Goal: Task Accomplishment & Management: Manage account settings

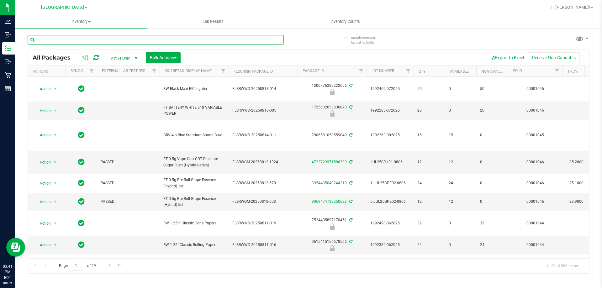
click at [101, 41] on input "text" at bounding box center [156, 39] width 256 height 9
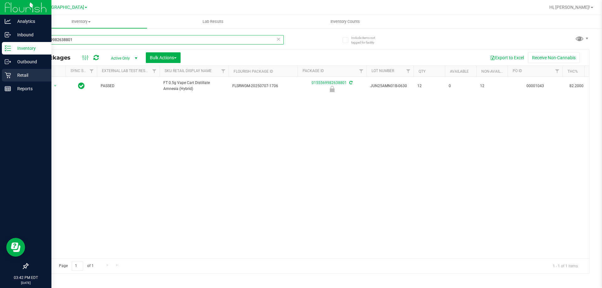
type input "0155569982638801"
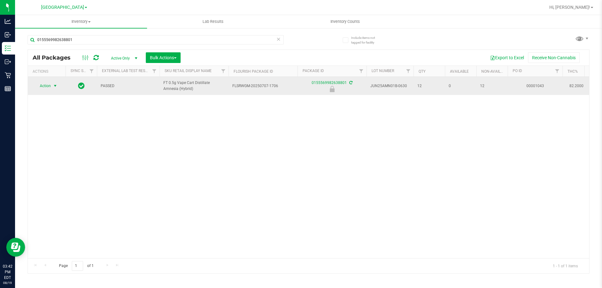
click at [50, 84] on span "Action" at bounding box center [42, 86] width 17 height 9
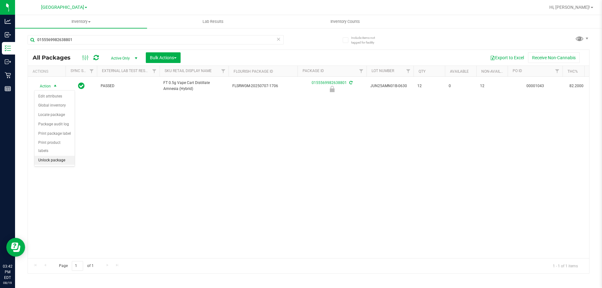
click at [51, 156] on li "Unlock package" at bounding box center [55, 160] width 40 height 9
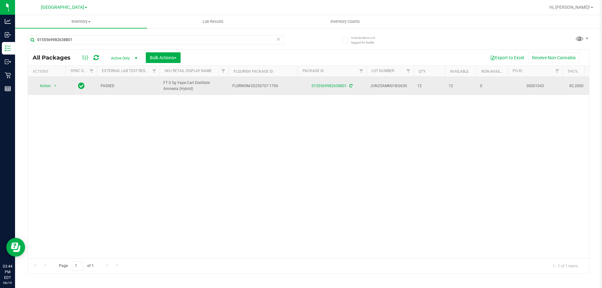
drag, startPoint x: 480, startPoint y: 84, endPoint x: 427, endPoint y: 91, distance: 53.5
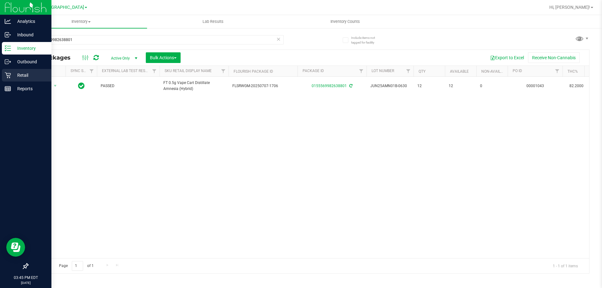
click at [24, 77] on p "Retail" at bounding box center [30, 76] width 38 height 8
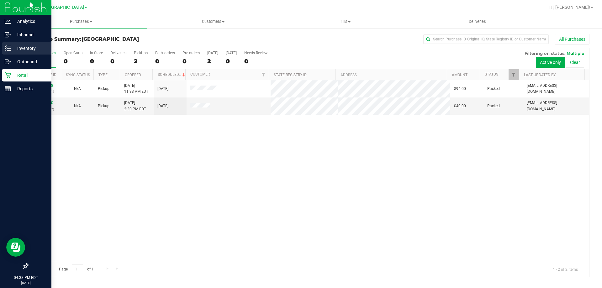
click at [21, 54] on div "Inventory" at bounding box center [27, 48] width 50 height 13
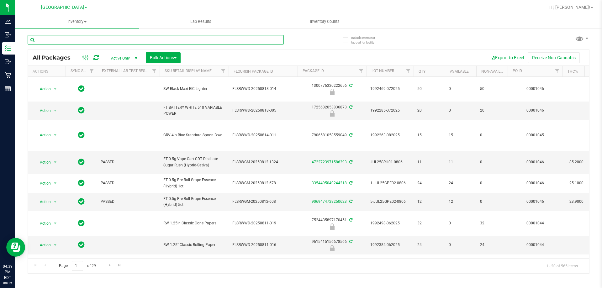
click at [75, 43] on input "text" at bounding box center [156, 39] width 256 height 9
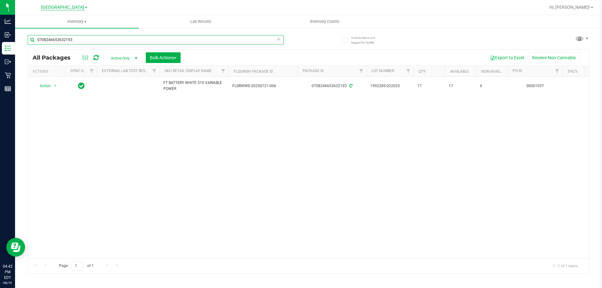
type input "0708246653632193"
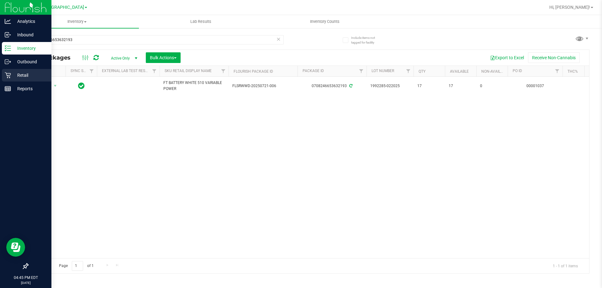
click at [11, 76] on p "Retail" at bounding box center [30, 76] width 38 height 8
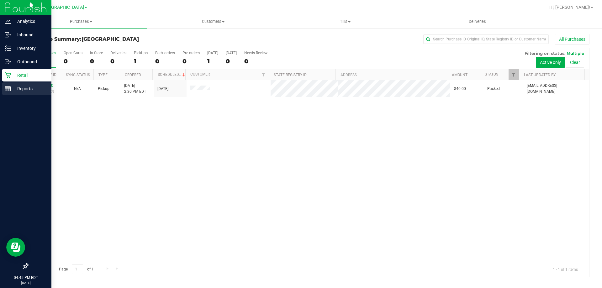
click at [40, 89] on p "Reports" at bounding box center [30, 89] width 38 height 8
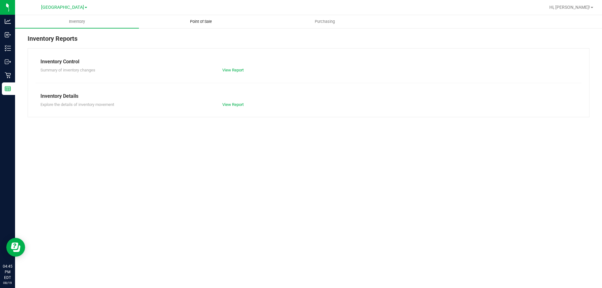
click at [208, 18] on uib-tab-heading "Point of Sale" at bounding box center [200, 21] width 123 height 13
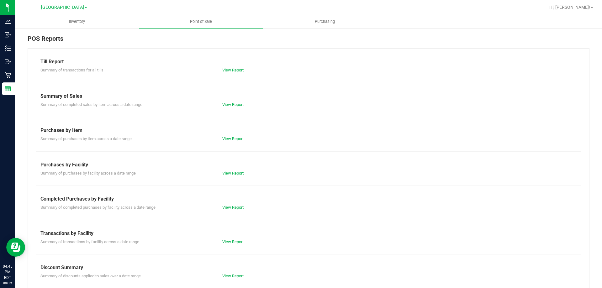
click at [223, 207] on link "View Report" at bounding box center [232, 207] width 21 height 5
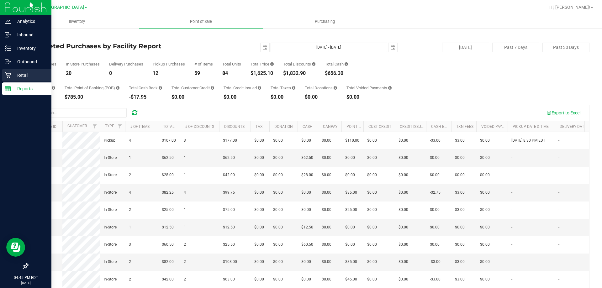
click at [9, 76] on icon at bounding box center [8, 75] width 6 height 6
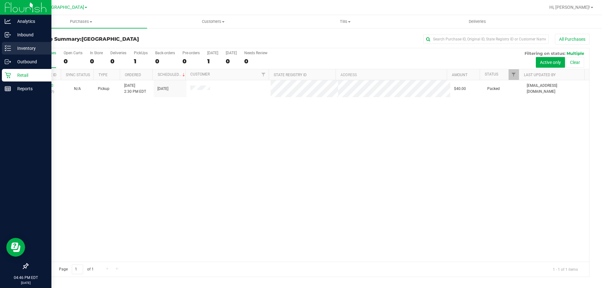
click at [30, 45] on p "Inventory" at bounding box center [30, 49] width 38 height 8
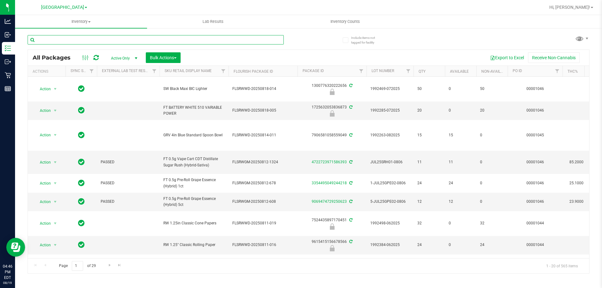
click at [125, 44] on input "text" at bounding box center [156, 39] width 256 height 9
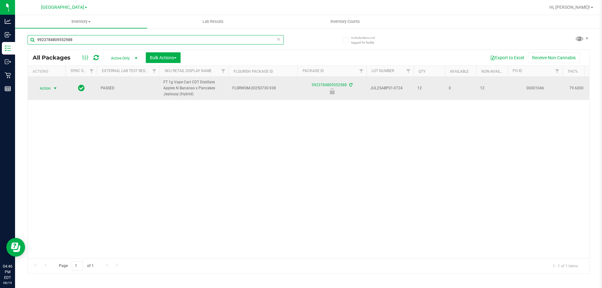
type input "9923784809552988"
click at [55, 88] on span "select" at bounding box center [55, 88] width 5 height 5
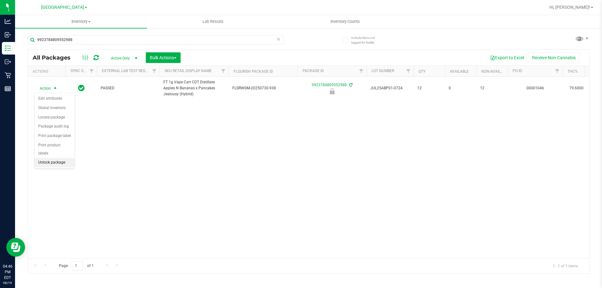
click at [52, 158] on li "Unlock package" at bounding box center [55, 162] width 40 height 9
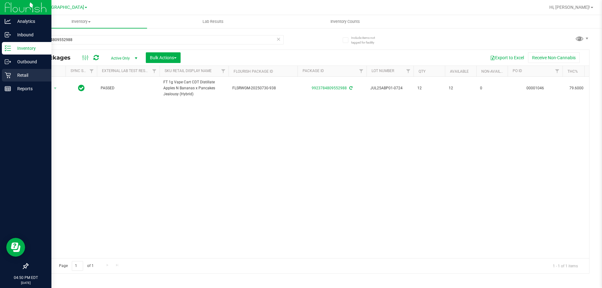
click at [7, 79] on div "Retail" at bounding box center [27, 75] width 50 height 13
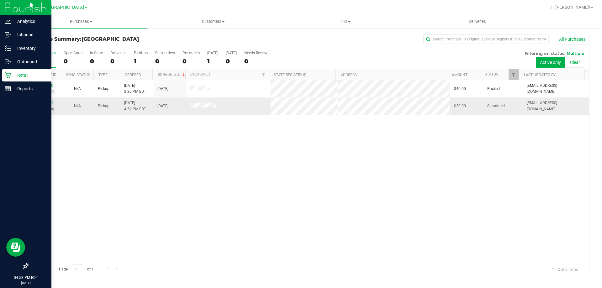
click at [40, 100] on div "11814701 (316086378)" at bounding box center [44, 106] width 25 height 12
click at [39, 102] on link "11814701" at bounding box center [45, 103] width 18 height 4
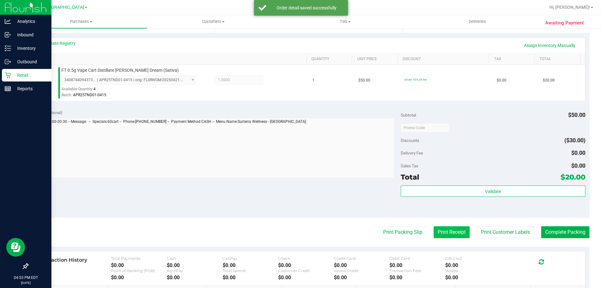
scroll to position [188, 0]
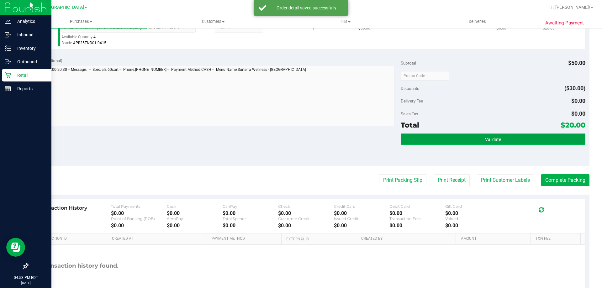
click at [478, 136] on button "Validate" at bounding box center [493, 139] width 184 height 11
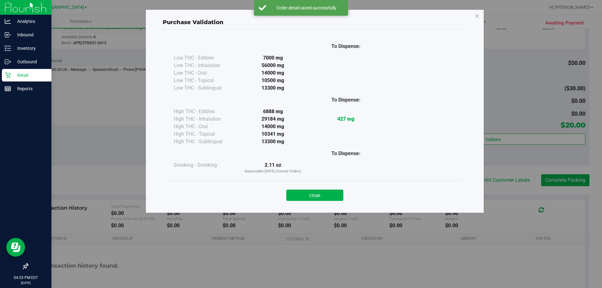
drag, startPoint x: 332, startPoint y: 192, endPoint x: 455, endPoint y: 193, distance: 123.3
click at [332, 192] on button "Close" at bounding box center [314, 195] width 57 height 11
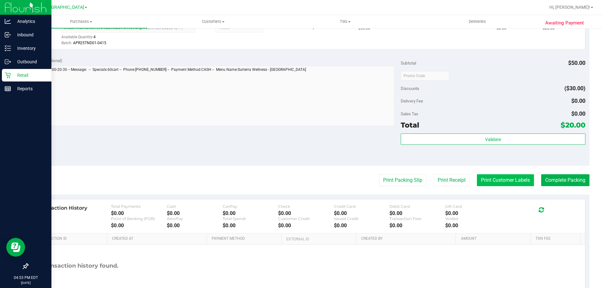
click at [494, 180] on button "Print Customer Labels" at bounding box center [505, 180] width 57 height 12
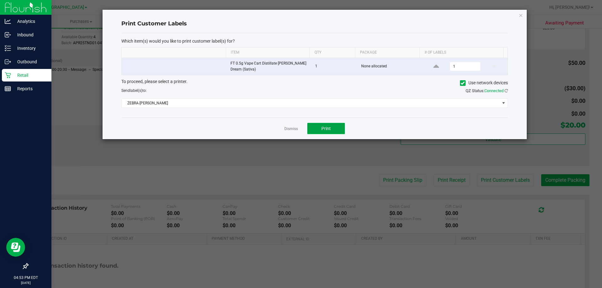
click at [335, 129] on button "Print" at bounding box center [326, 128] width 38 height 11
click at [518, 14] on div "Print Customer Labels Which item(s) would you like to print customer label(s) f…" at bounding box center [315, 75] width 424 height 130
click at [523, 17] on icon "button" at bounding box center [521, 15] width 4 height 8
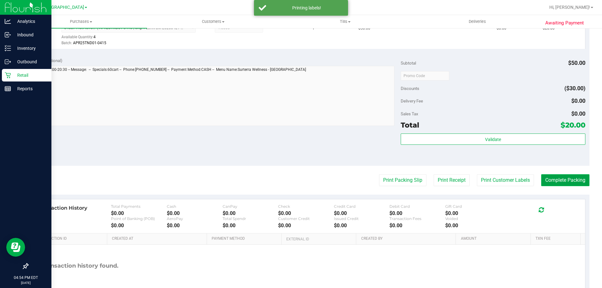
click at [558, 178] on button "Complete Packing" at bounding box center [565, 180] width 48 height 12
